Goal: Find specific page/section: Find specific page/section

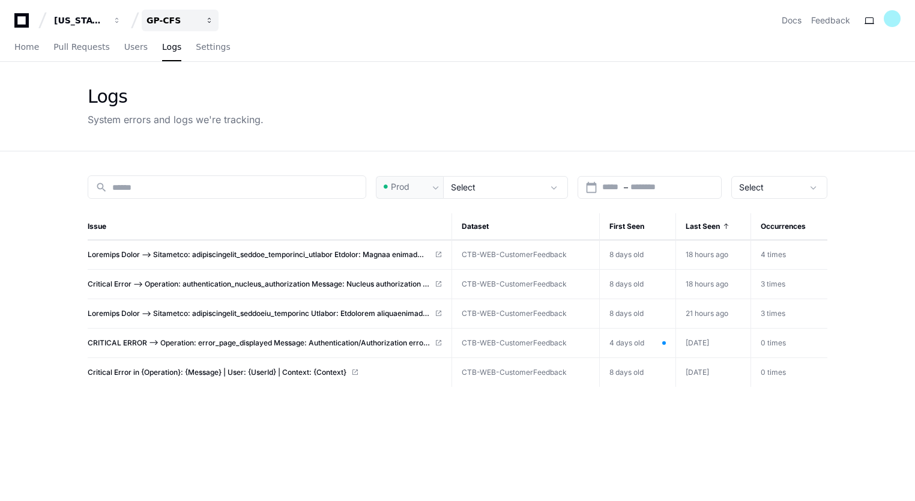
click at [175, 16] on div "GP-CFS" at bounding box center [173, 20] width 52 height 12
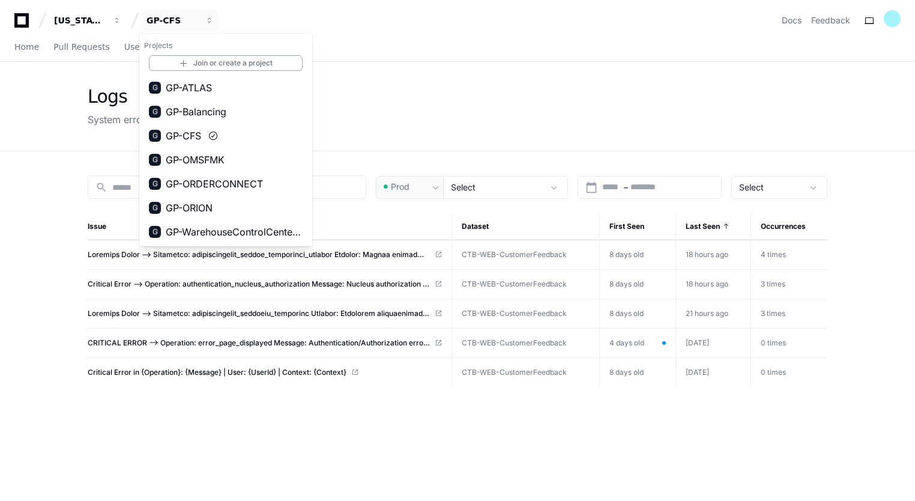
click at [411, 87] on div "Logs System errors and logs we're tracking." at bounding box center [458, 106] width 740 height 41
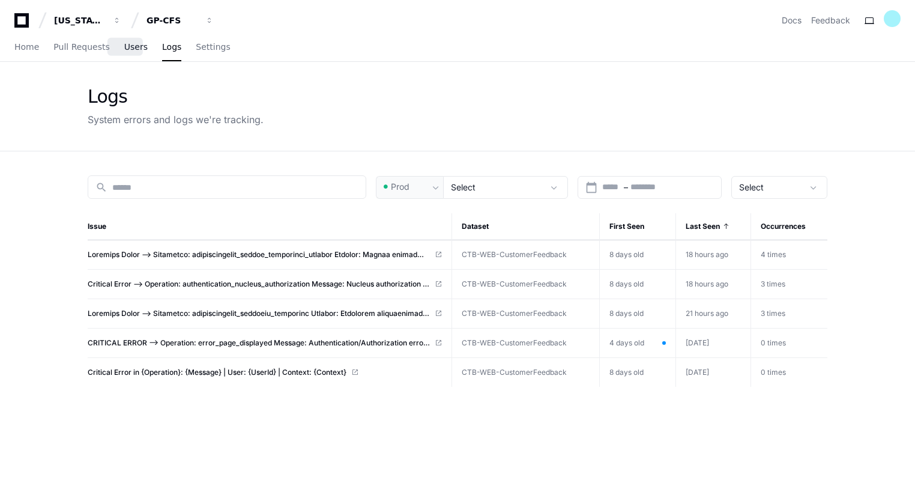
click at [124, 56] on link "Users" at bounding box center [135, 48] width 23 height 28
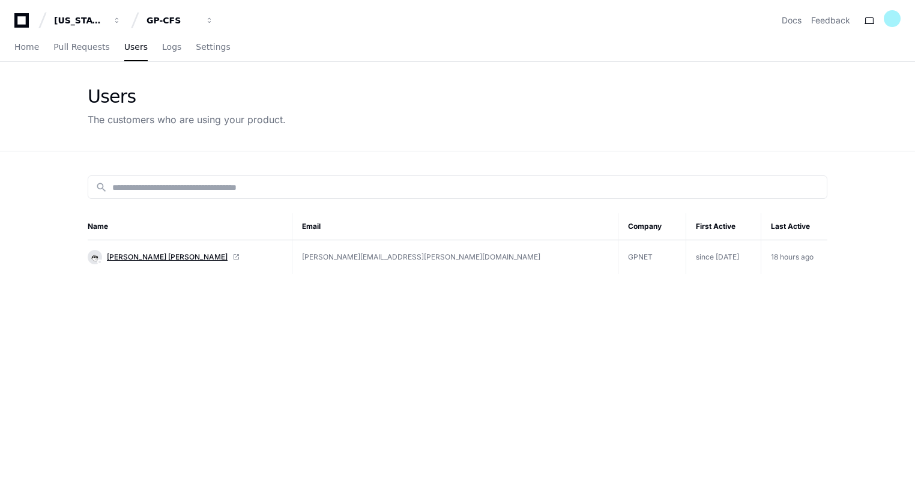
click at [171, 254] on span "[PERSON_NAME] [PERSON_NAME]" at bounding box center [167, 257] width 121 height 10
